Goal: Information Seeking & Learning: Learn about a topic

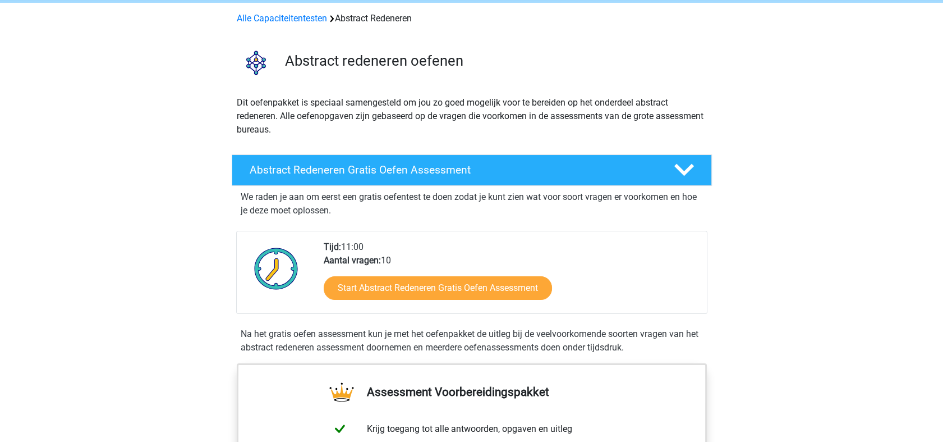
scroll to position [125, 0]
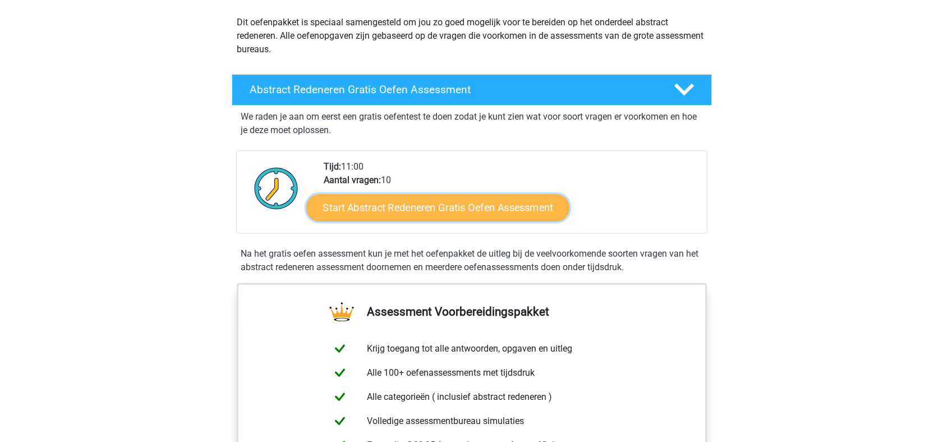
click at [436, 206] on link "Start Abstract Redeneren Gratis Oefen Assessment" at bounding box center [437, 207] width 263 height 27
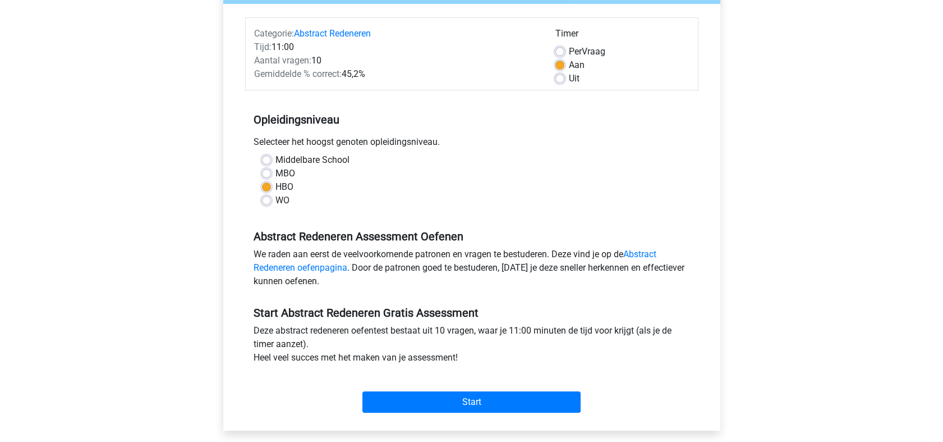
scroll to position [249, 0]
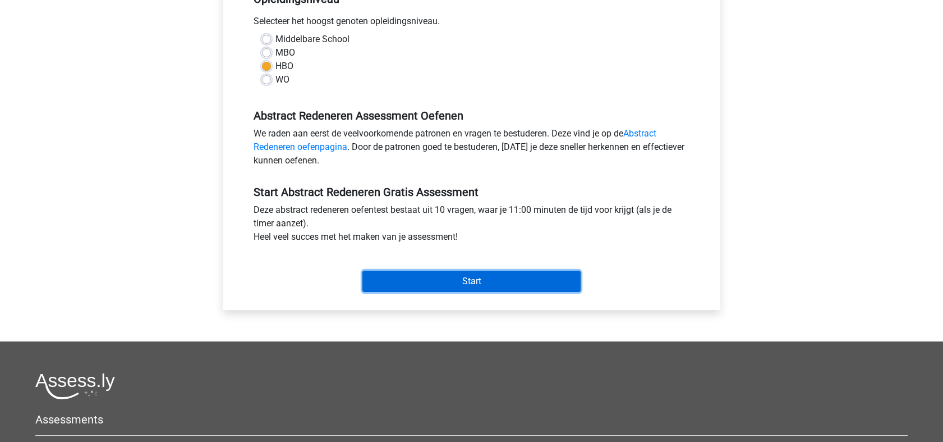
click at [480, 283] on input "Start" at bounding box center [471, 280] width 218 height 21
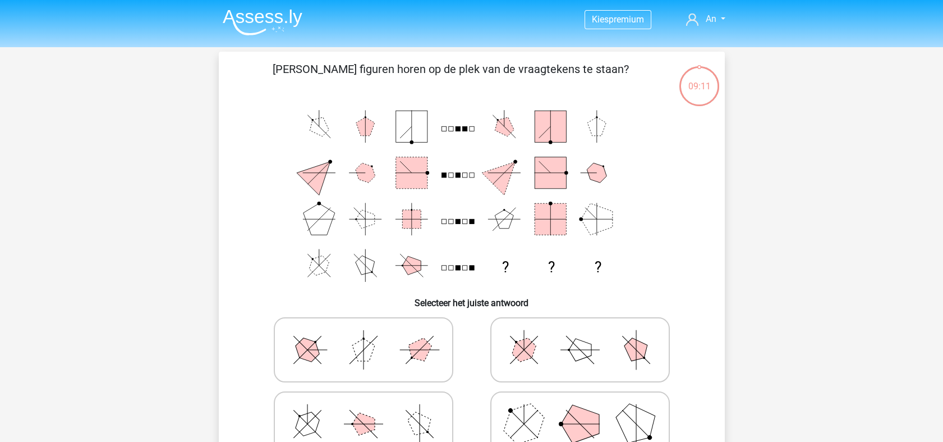
scroll to position [62, 0]
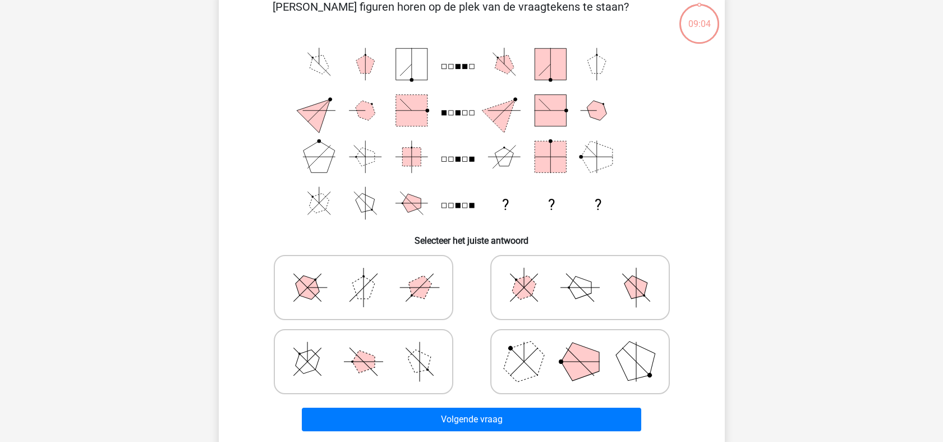
click at [583, 365] on polygon at bounding box center [580, 361] width 38 height 38
click at [583, 347] on input "radio" at bounding box center [583, 343] width 7 height 7
radio input "true"
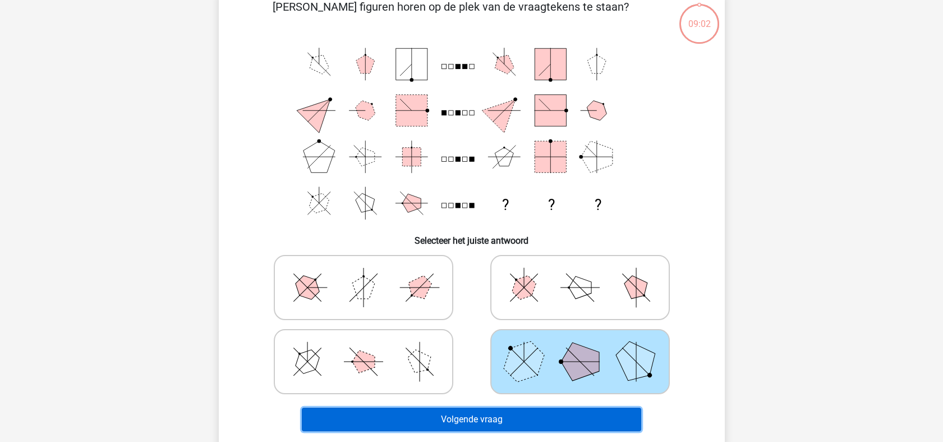
click at [499, 418] on button "Volgende vraag" at bounding box center [471, 419] width 339 height 24
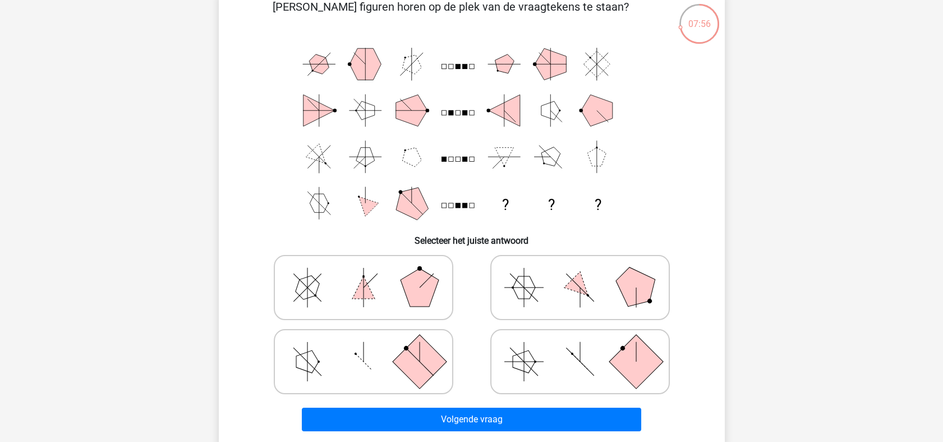
click at [571, 364] on icon at bounding box center [580, 361] width 168 height 56
click at [580, 347] on input "radio" at bounding box center [583, 343] width 7 height 7
radio input "true"
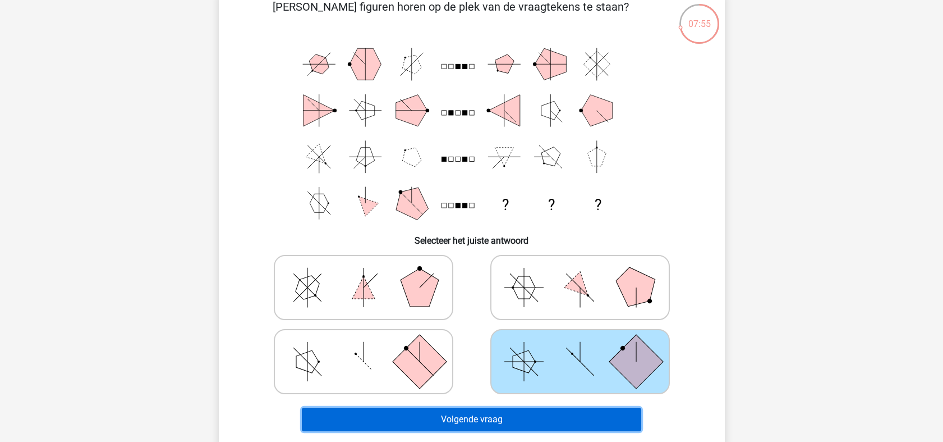
click at [474, 419] on button "Volgende vraag" at bounding box center [471, 419] width 339 height 24
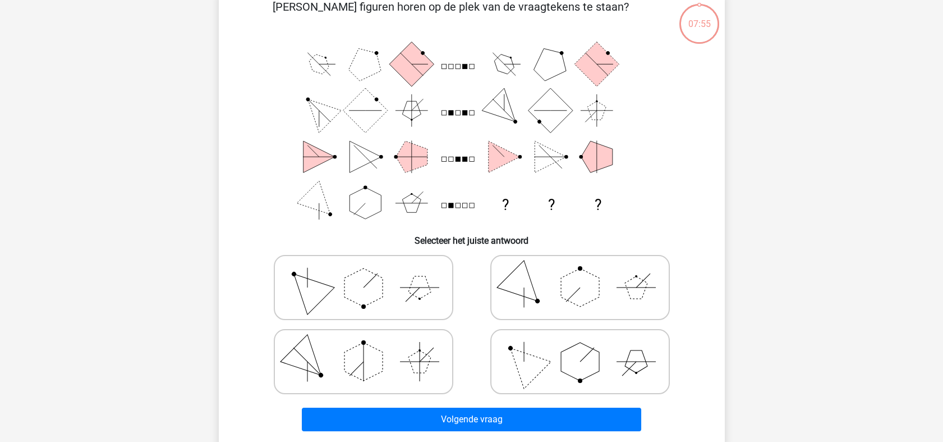
scroll to position [52, 0]
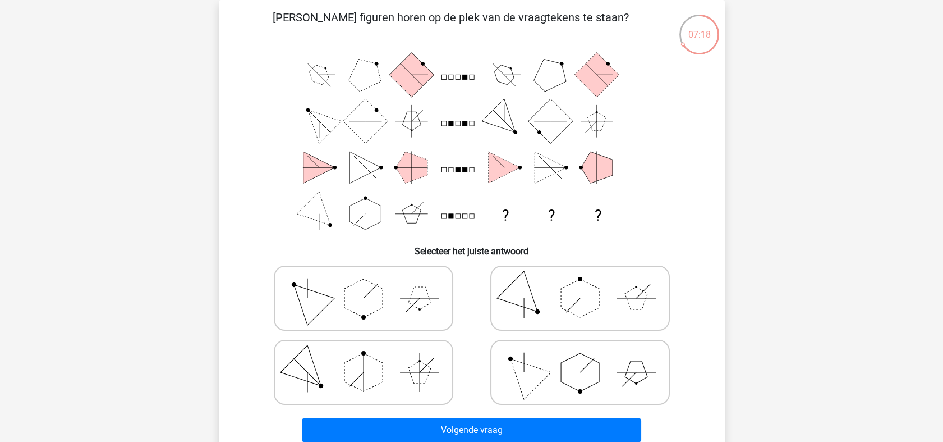
click at [523, 364] on polygon at bounding box center [524, 372] width 54 height 54
click at [580, 358] on input "radio" at bounding box center [583, 354] width 7 height 7
radio input "true"
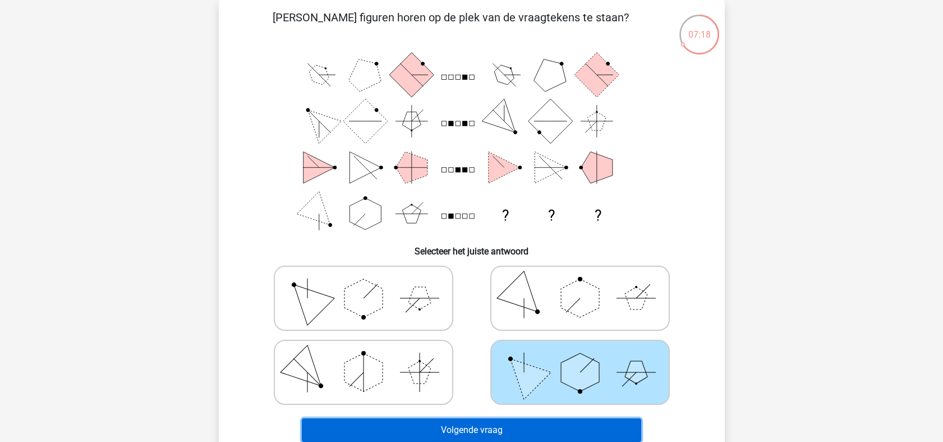
click at [478, 424] on button "Volgende vraag" at bounding box center [471, 430] width 339 height 24
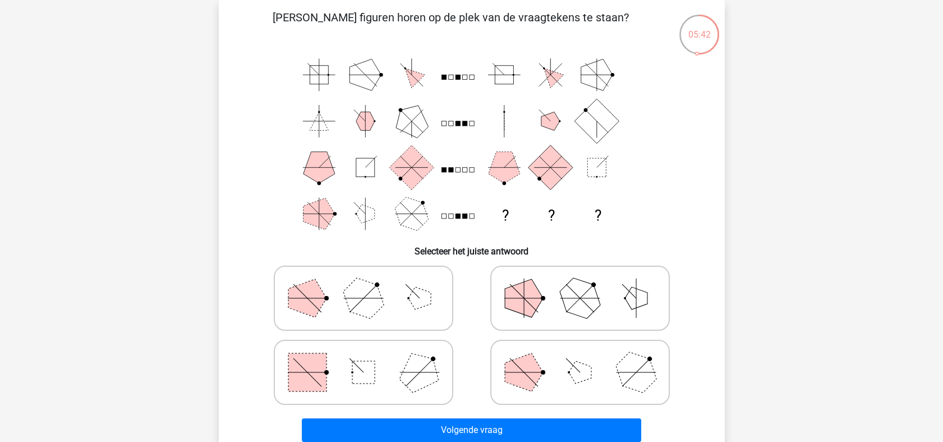
click at [365, 360] on icon at bounding box center [363, 372] width 168 height 56
click at [365, 358] on input "radio" at bounding box center [367, 354] width 7 height 7
radio input "true"
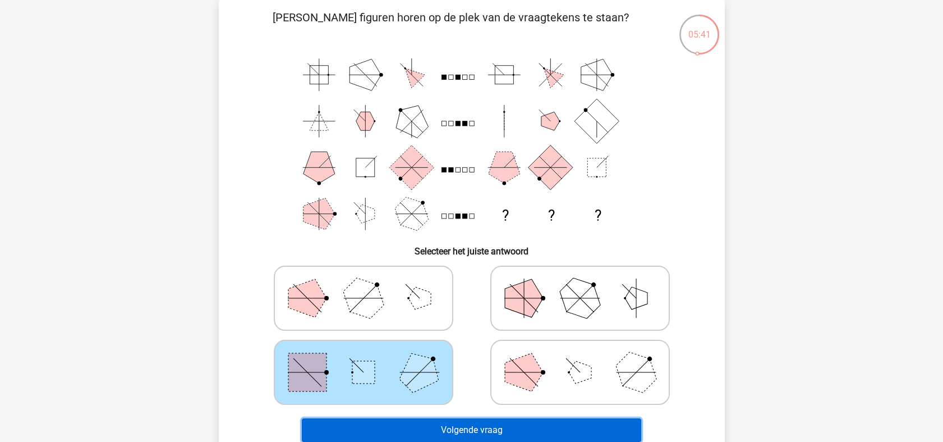
click at [468, 421] on button "Volgende vraag" at bounding box center [471, 430] width 339 height 24
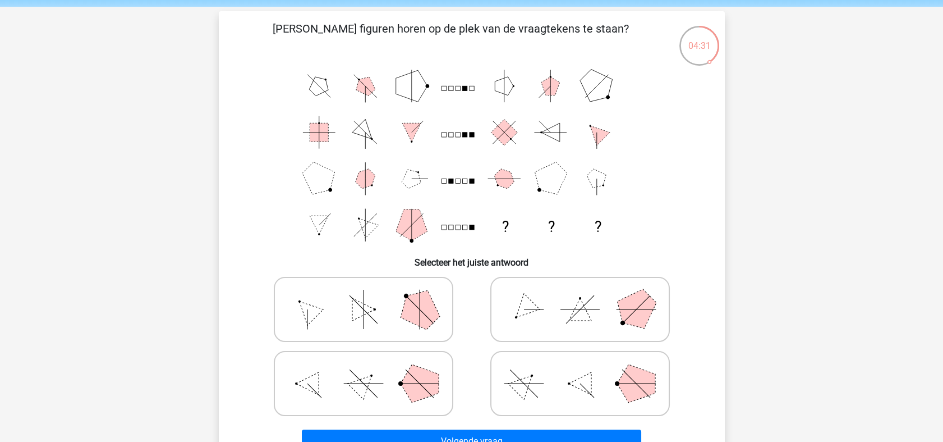
scroll to position [62, 0]
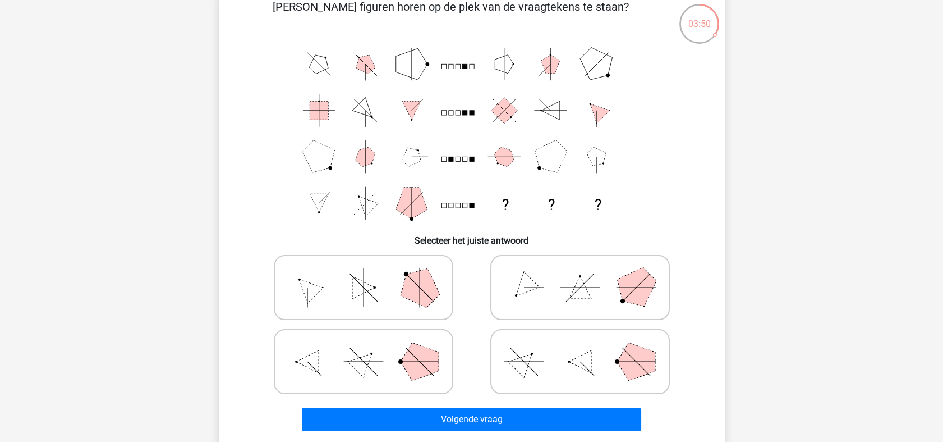
click at [576, 277] on icon at bounding box center [580, 287] width 168 height 56
click at [580, 273] on input "radio" at bounding box center [583, 269] width 7 height 7
radio input "true"
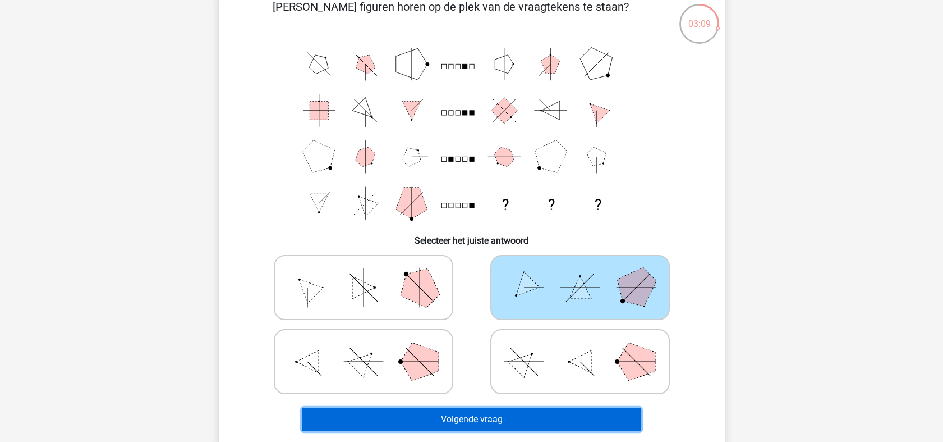
click at [470, 412] on button "Volgende vraag" at bounding box center [471, 419] width 339 height 24
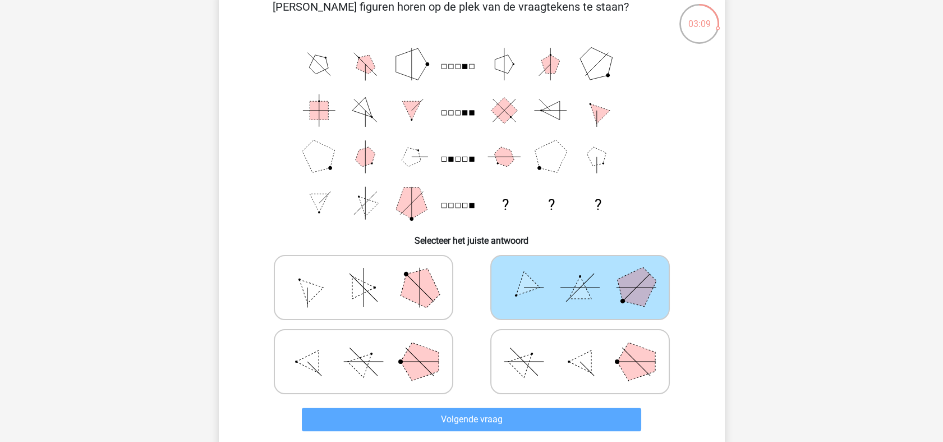
scroll to position [52, 0]
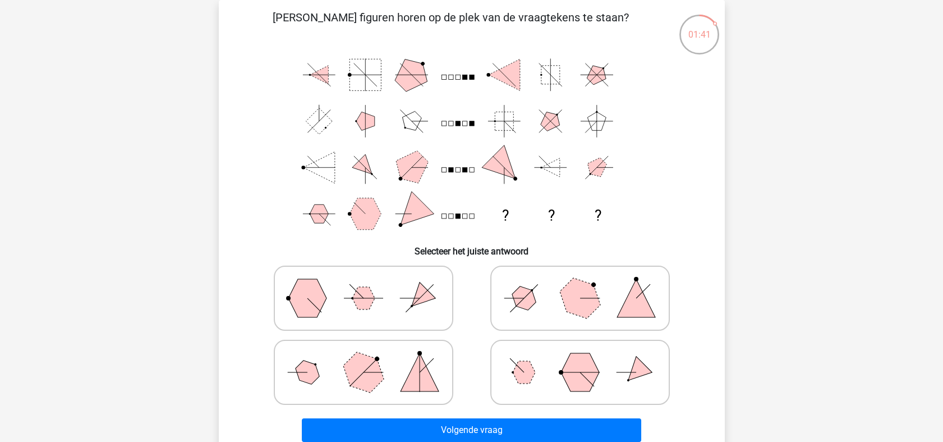
click at [573, 307] on polygon at bounding box center [580, 298] width 54 height 54
click at [580, 284] on input "radio" at bounding box center [583, 280] width 7 height 7
radio input "true"
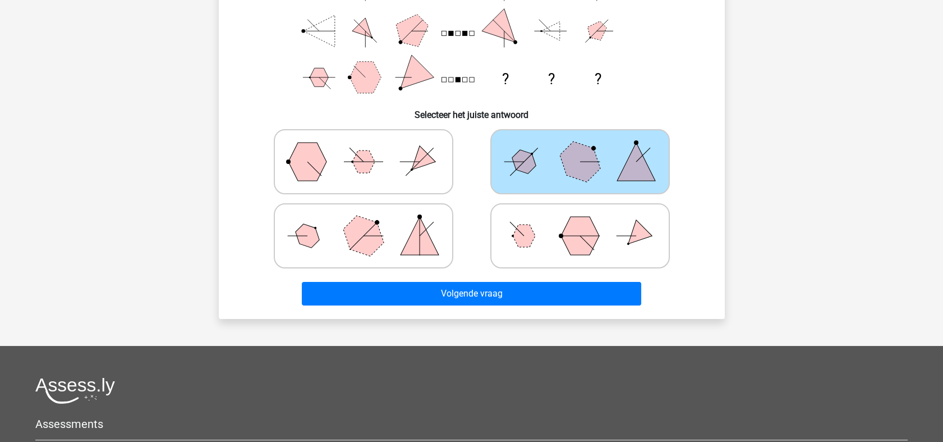
scroll to position [114, 0]
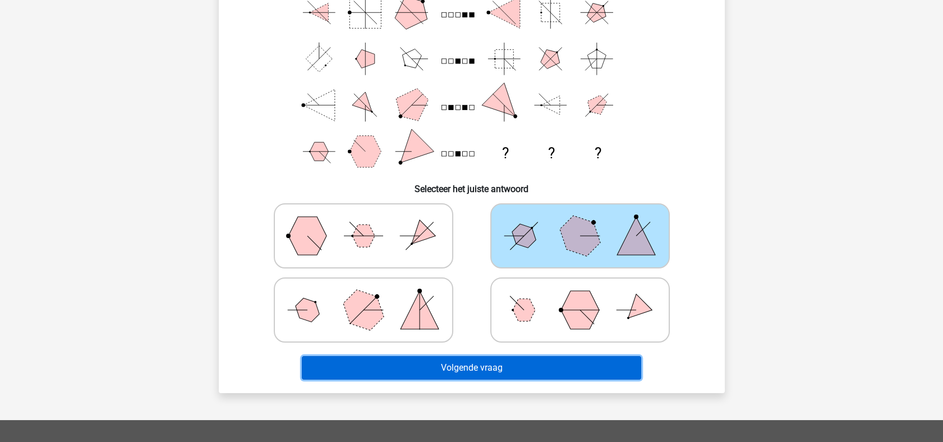
click at [497, 369] on button "Volgende vraag" at bounding box center [471, 368] width 339 height 24
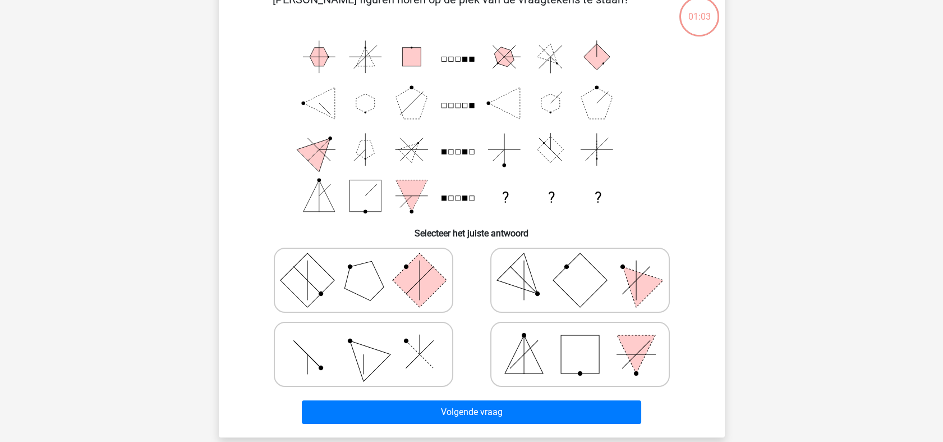
scroll to position [52, 0]
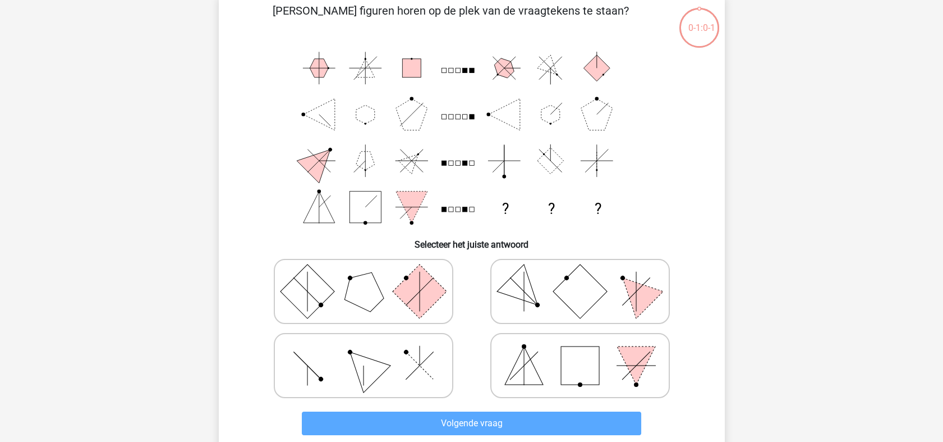
scroll to position [52, 0]
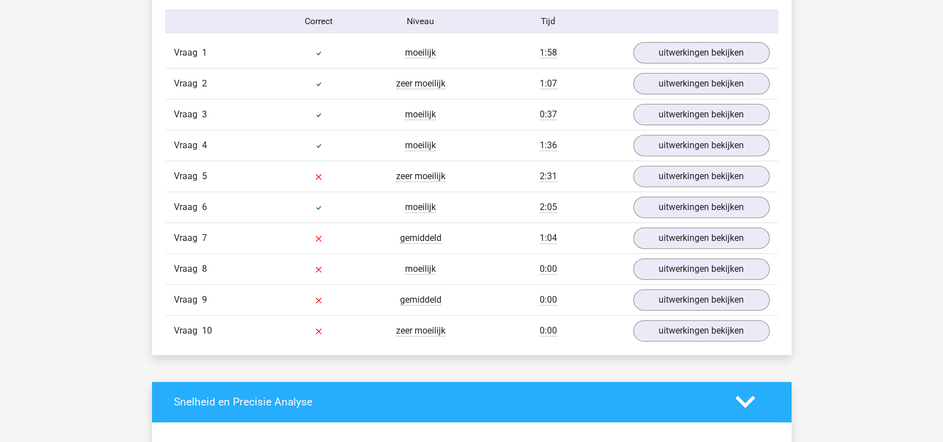
scroll to position [997, 0]
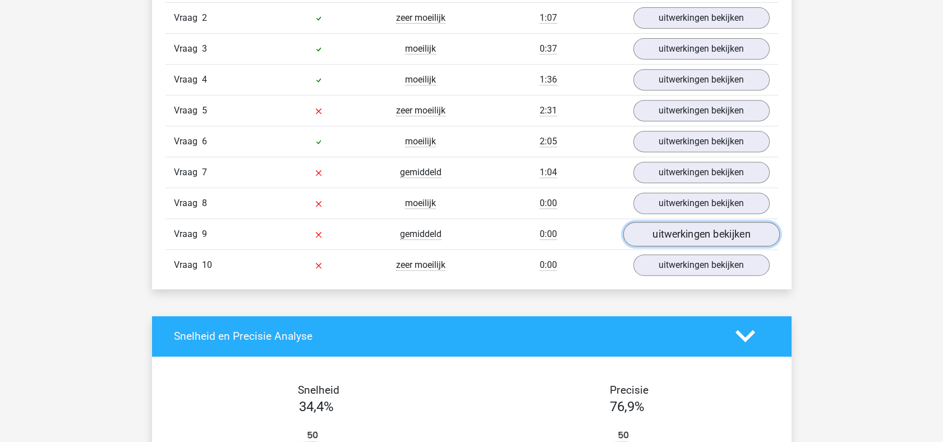
drag, startPoint x: 714, startPoint y: 229, endPoint x: 673, endPoint y: 235, distance: 42.0
click at [714, 229] on link "uitwerkingen bekijken" at bounding box center [701, 234] width 157 height 25
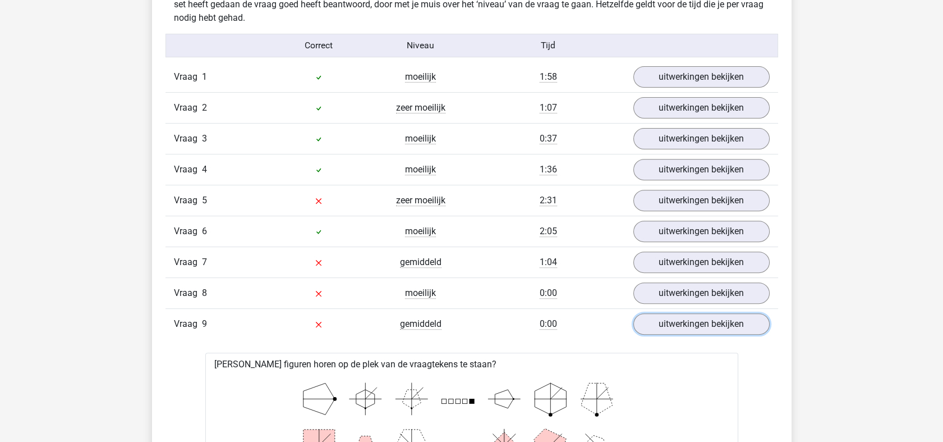
scroll to position [872, 0]
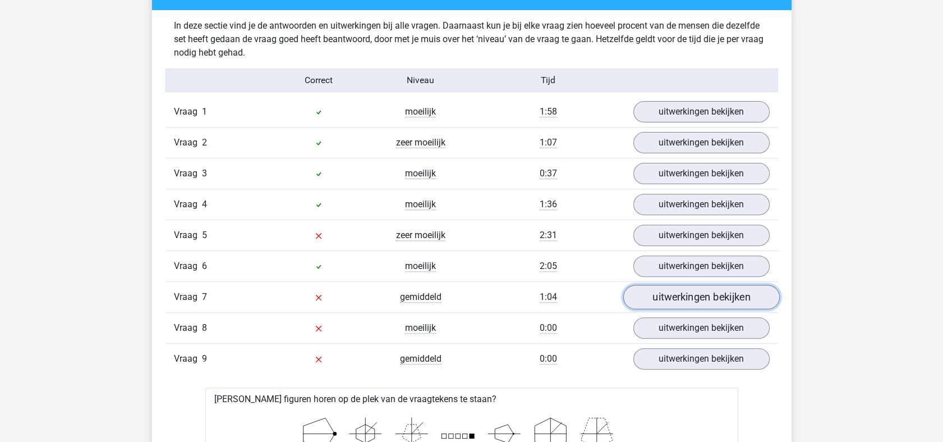
click at [684, 291] on link "uitwerkingen bekijken" at bounding box center [701, 296] width 157 height 25
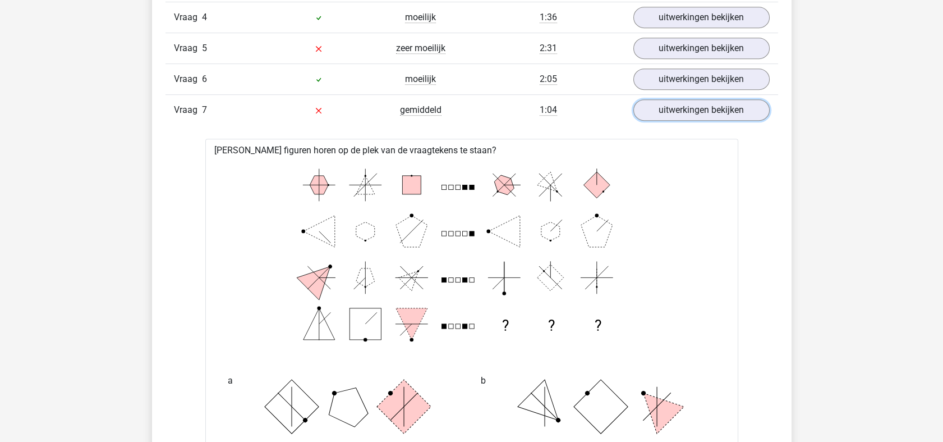
scroll to position [1059, 0]
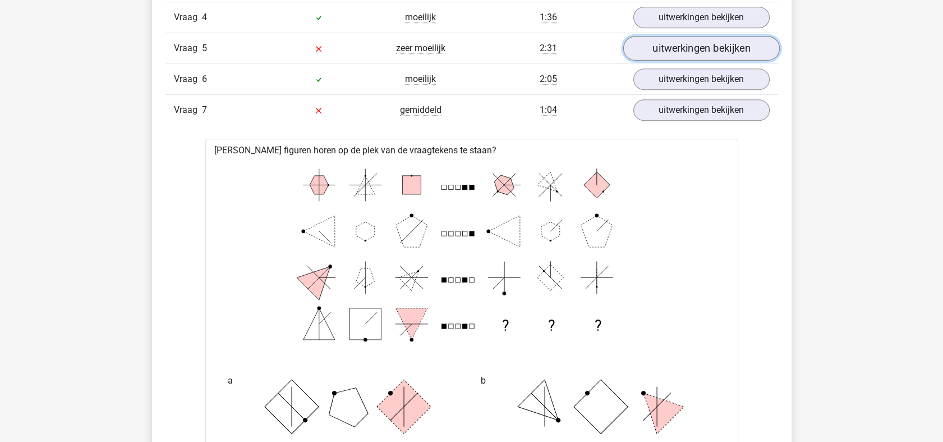
click at [691, 47] on link "uitwerkingen bekijken" at bounding box center [701, 48] width 157 height 25
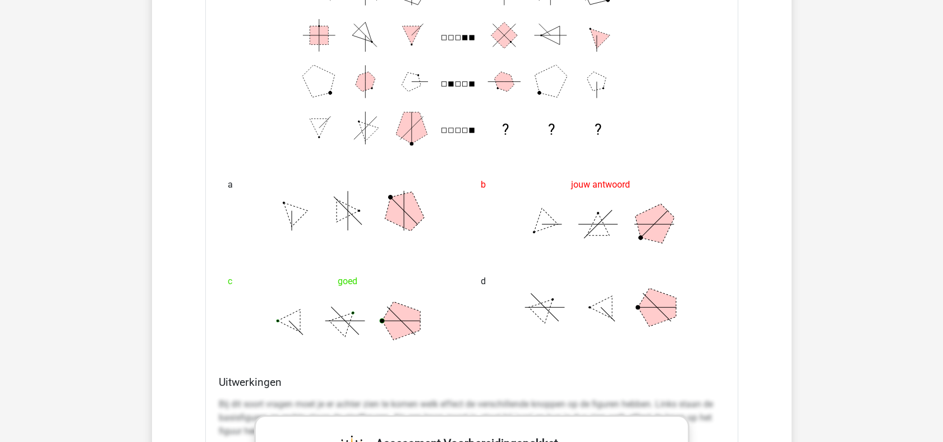
scroll to position [1122, 0]
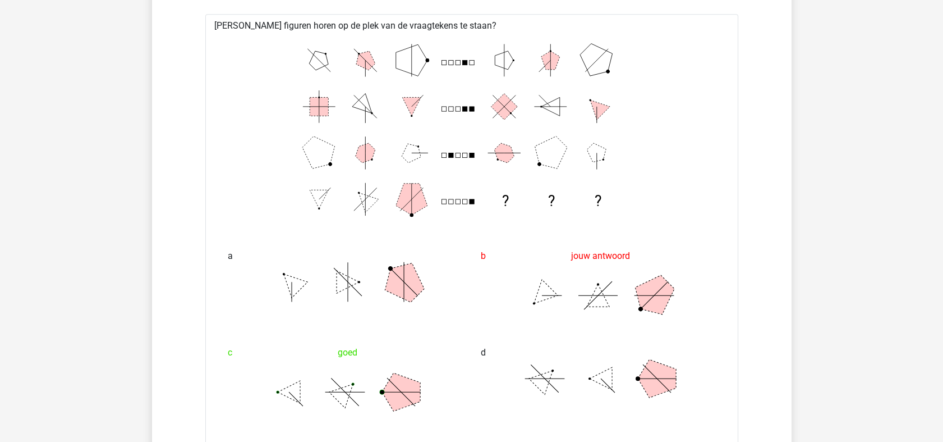
click at [295, 157] on icon "? ? ?" at bounding box center [471, 129] width 497 height 185
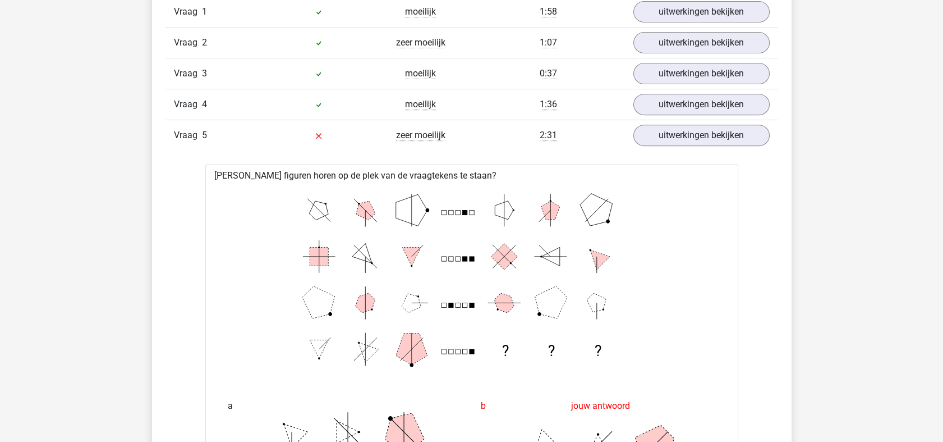
scroll to position [872, 0]
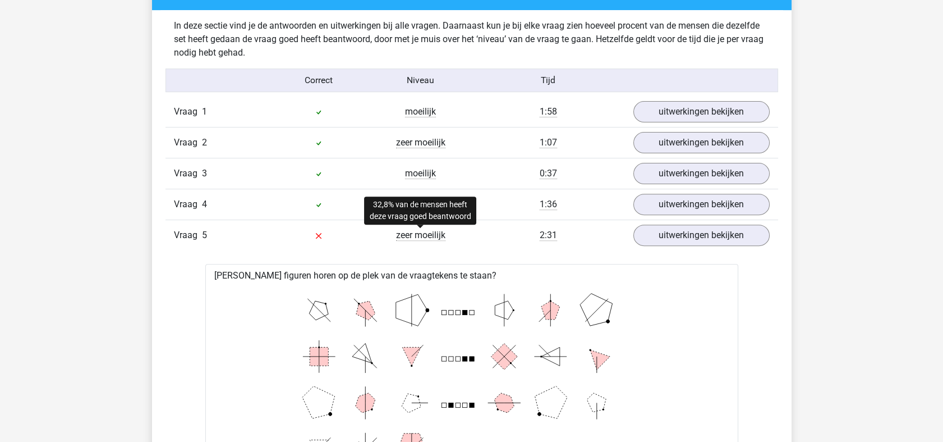
click at [414, 233] on span "zeer moeilijk" at bounding box center [420, 234] width 49 height 11
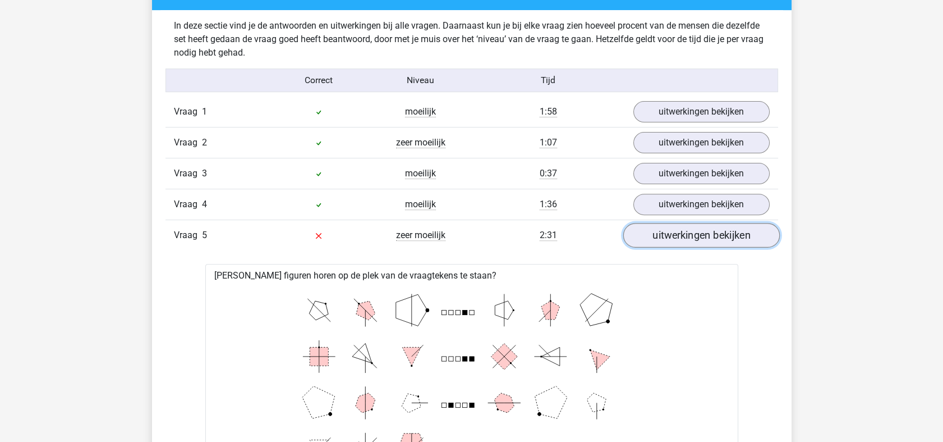
click at [706, 238] on link "uitwerkingen bekijken" at bounding box center [701, 235] width 157 height 25
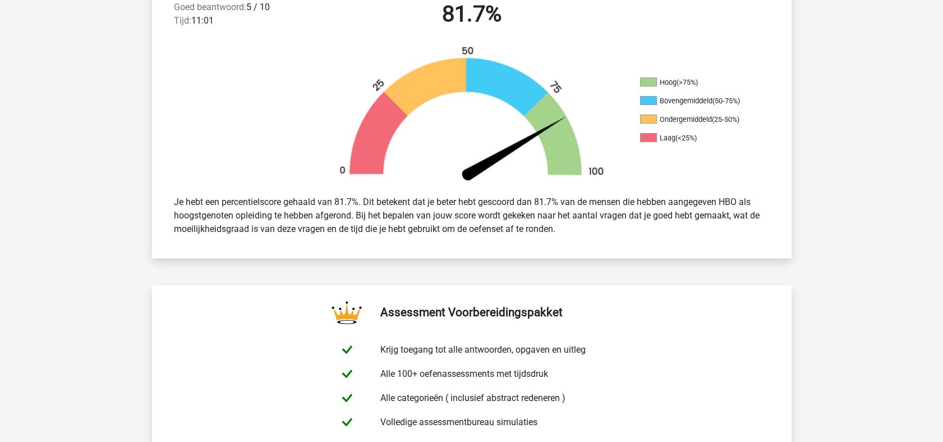
scroll to position [0, 0]
